Goal: Information Seeking & Learning: Learn about a topic

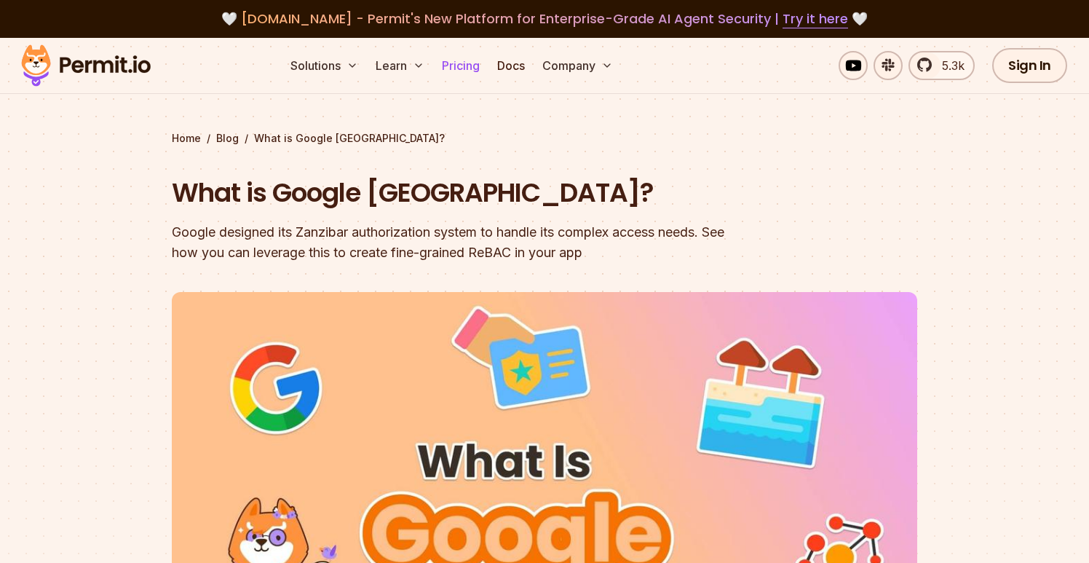
click at [475, 67] on link "Pricing" at bounding box center [460, 65] width 49 height 29
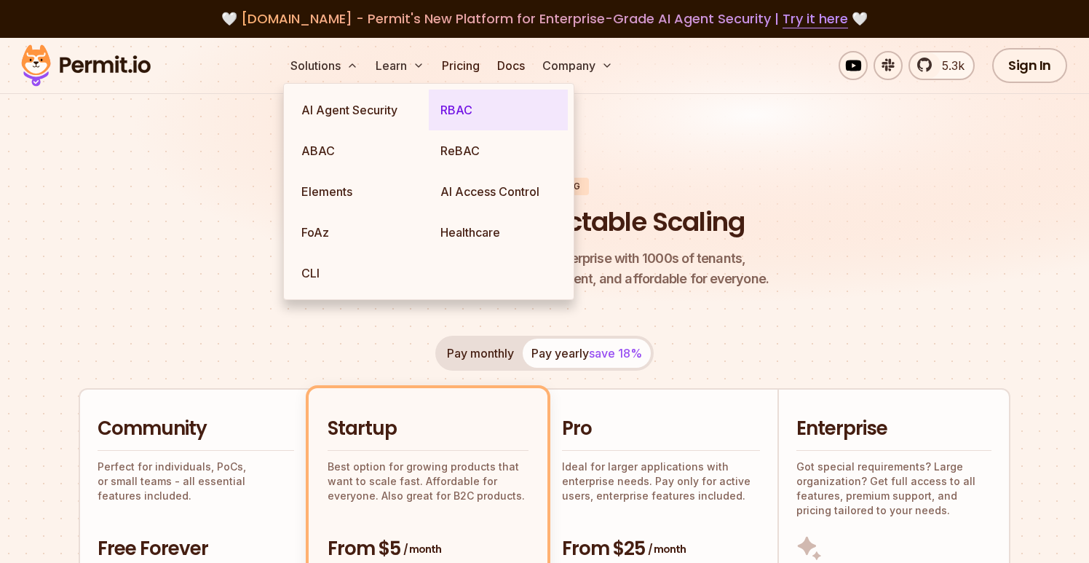
click at [452, 116] on link "RBAC" at bounding box center [498, 110] width 139 height 41
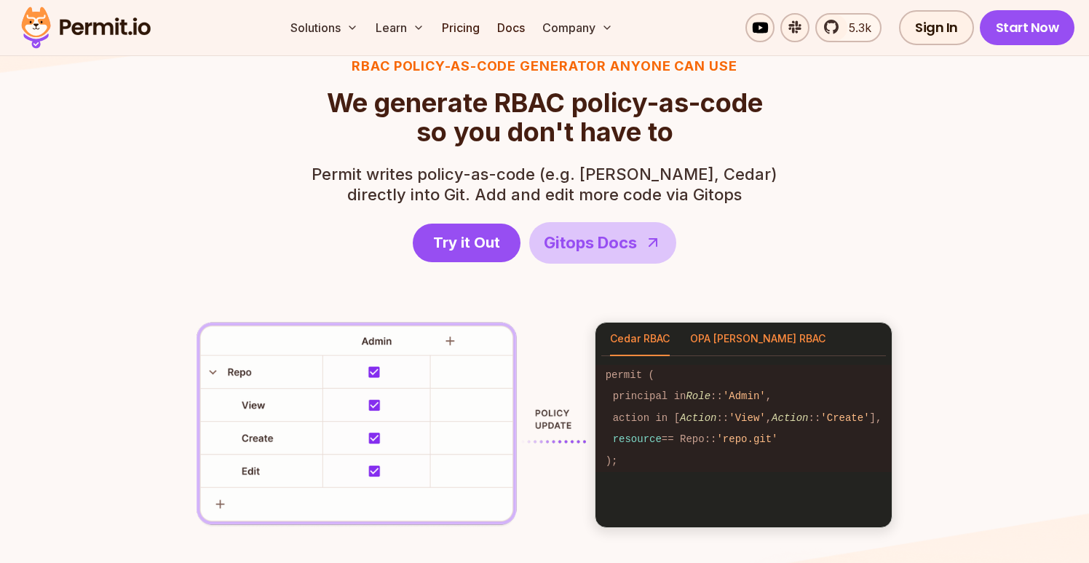
click at [759, 338] on button "OPA [PERSON_NAME] RBAC" at bounding box center [757, 338] width 135 height 33
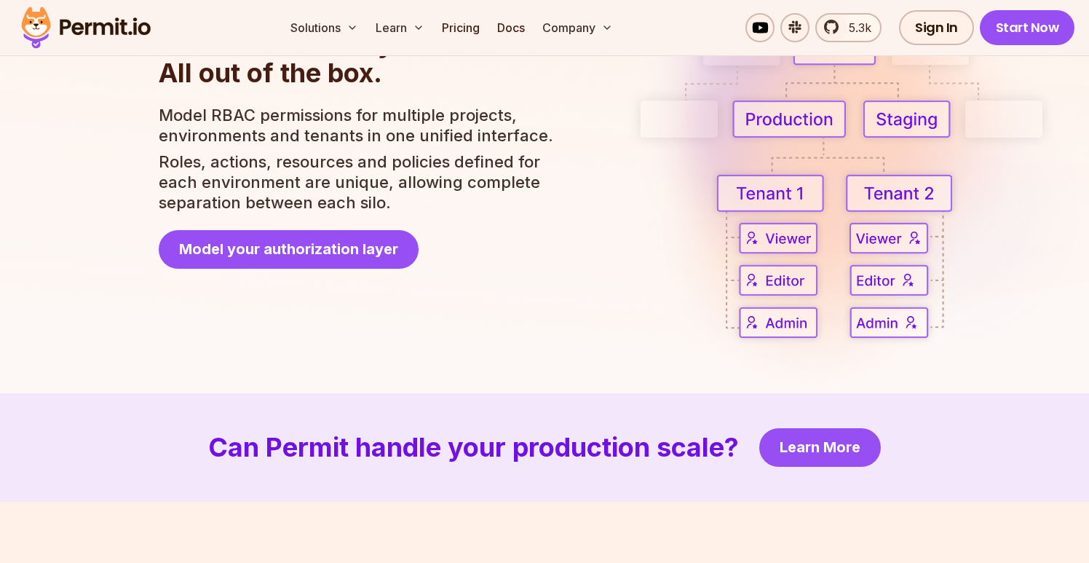
scroll to position [2793, 0]
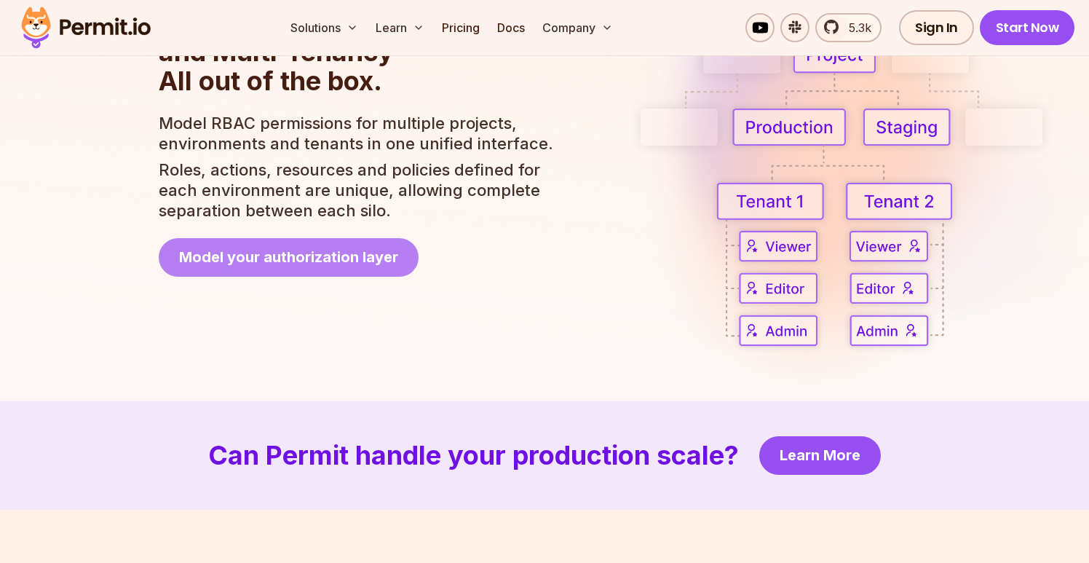
click at [376, 269] on link "Model your authorization layer" at bounding box center [289, 257] width 260 height 39
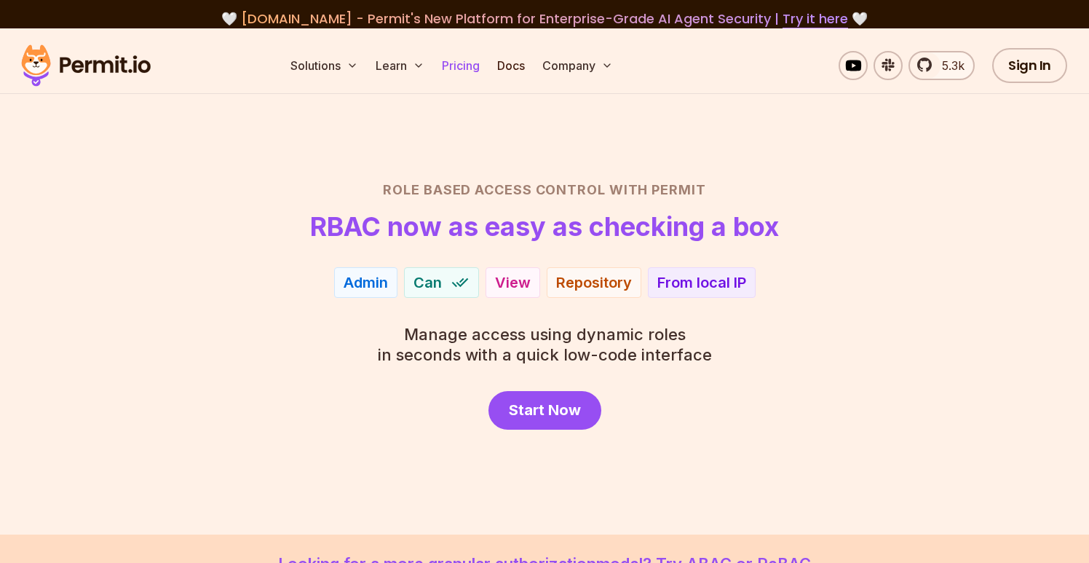
click at [467, 71] on link "Pricing" at bounding box center [460, 65] width 49 height 29
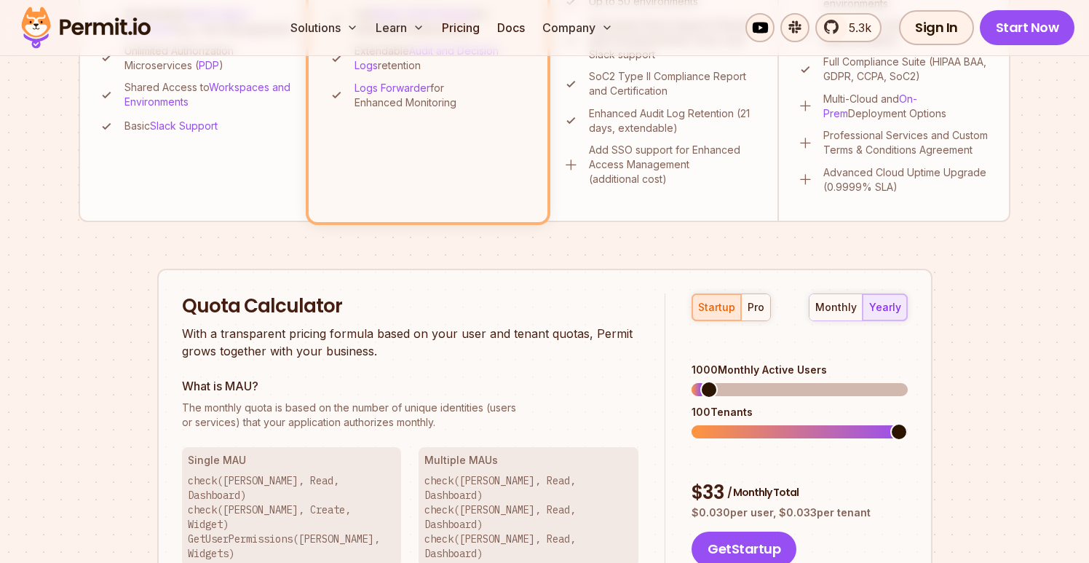
scroll to position [718, 0]
click at [758, 313] on button "pro" at bounding box center [755, 306] width 29 height 26
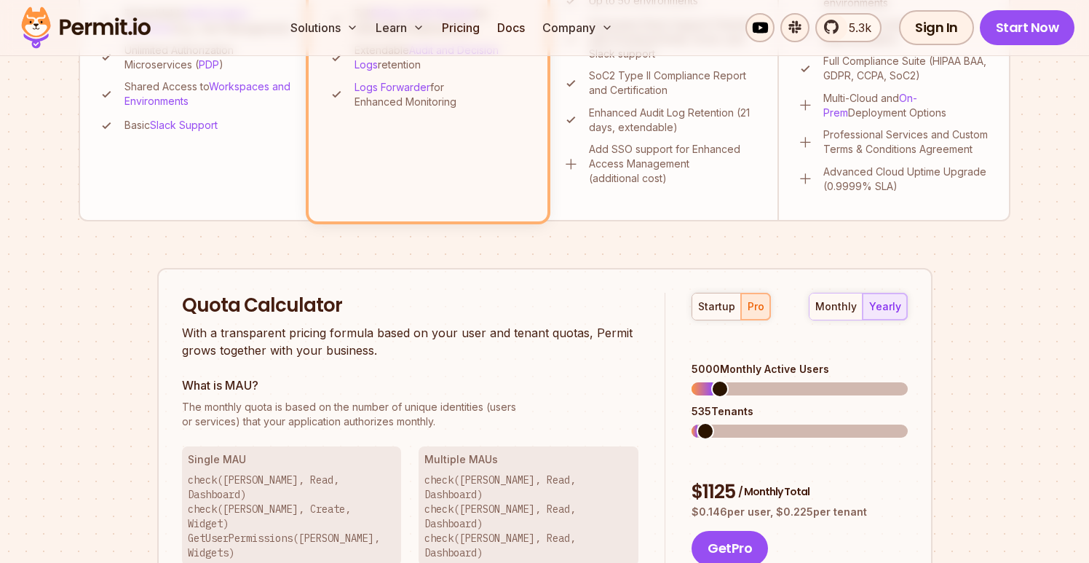
click at [697, 422] on span at bounding box center [704, 430] width 17 height 17
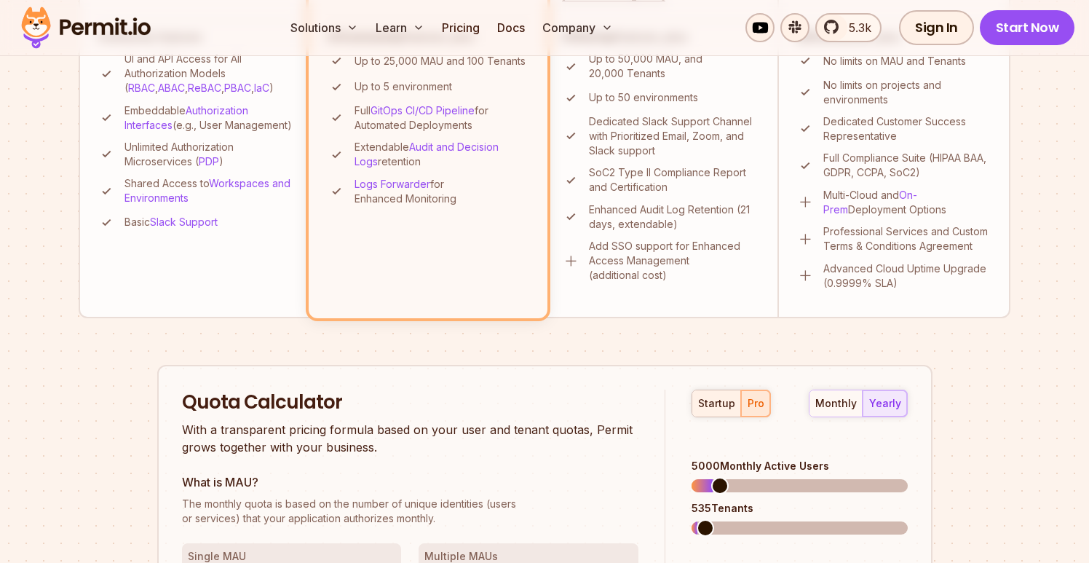
scroll to position [633, 0]
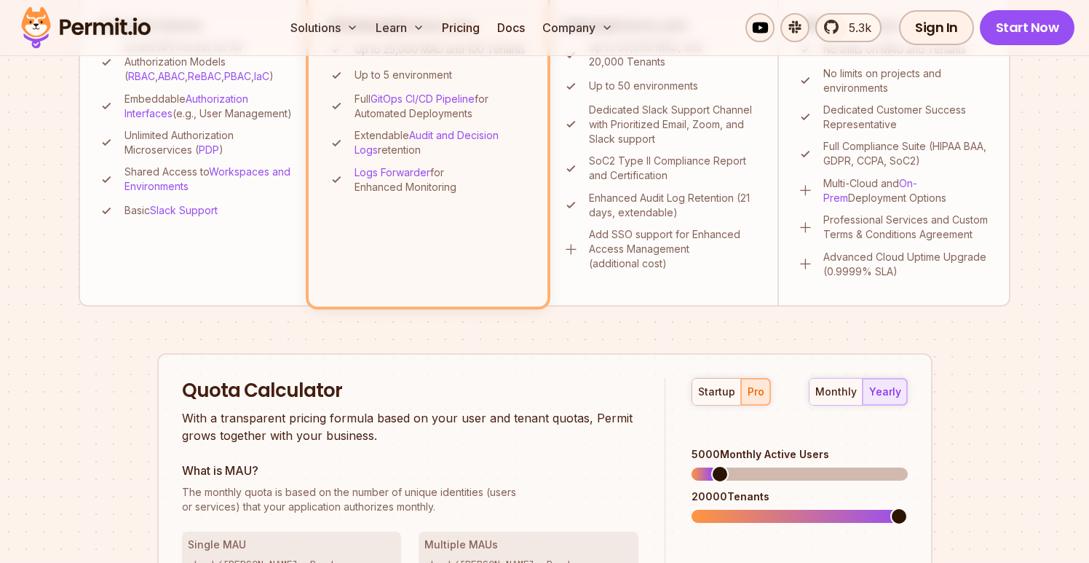
click at [911, 494] on div "Quota Calculator With a transparent pricing formula based on your user and tena…" at bounding box center [544, 514] width 775 height 323
click at [968, 453] on div "Permit Pricing From Free to Predictable Scaling From a startup with 100 users t…" at bounding box center [544, 232] width 931 height 1377
click at [918, 493] on div "Quota Calculator With a transparent pricing formula based on your user and tena…" at bounding box center [544, 514] width 775 height 323
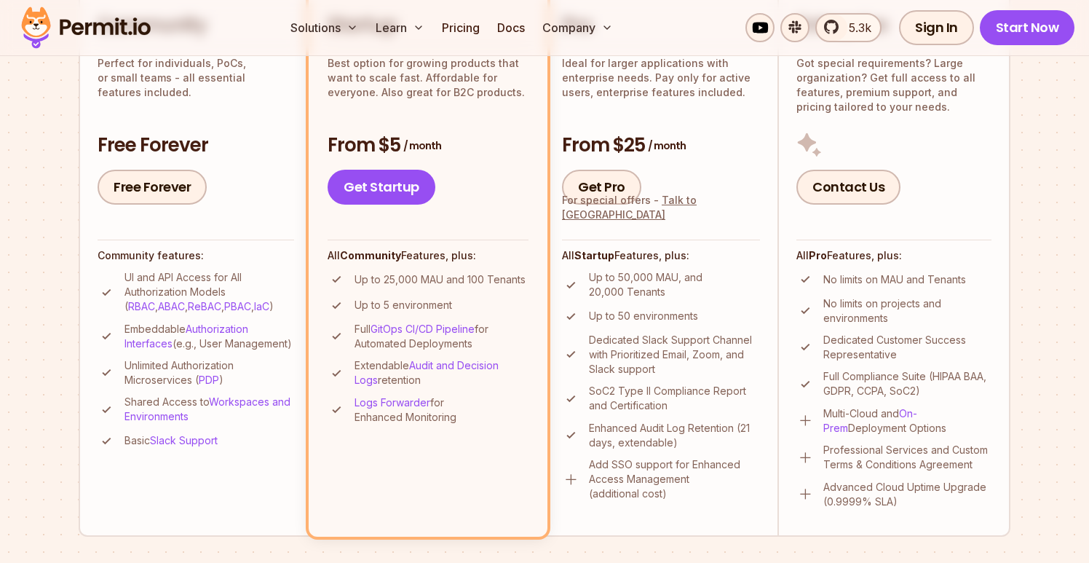
scroll to position [403, 0]
click at [211, 386] on link "PDP" at bounding box center [209, 379] width 20 height 12
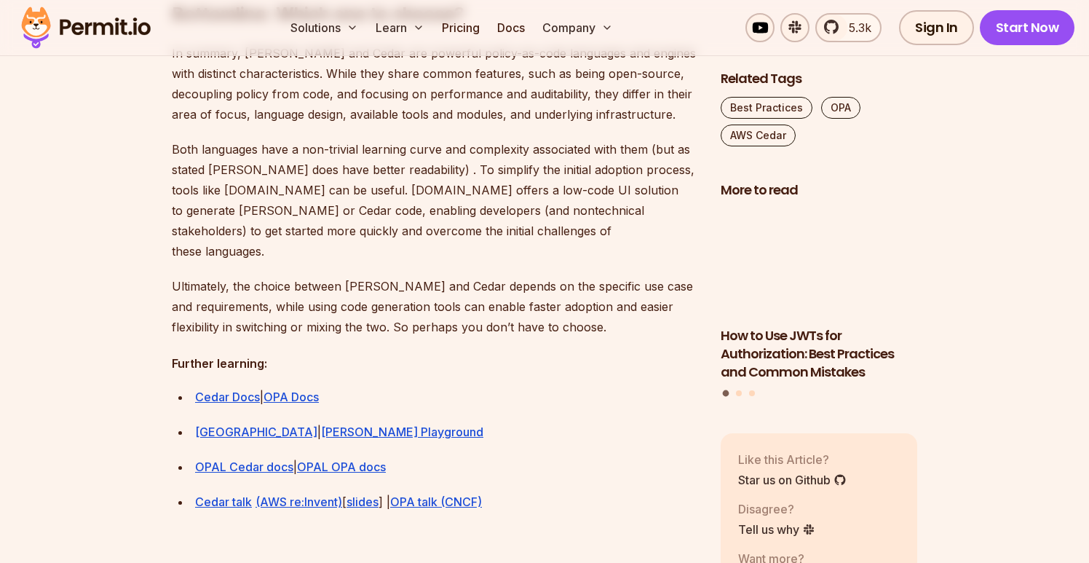
scroll to position [4064, 0]
